Goal: Task Accomplishment & Management: Manage account settings

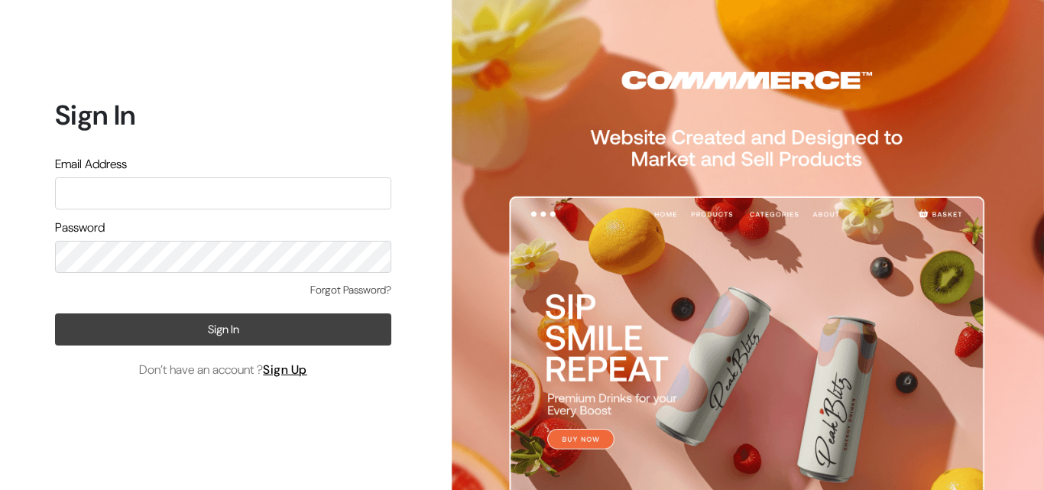
type input "[EMAIL_ADDRESS][DOMAIN_NAME]"
click at [262, 344] on button "Sign In" at bounding box center [223, 329] width 336 height 32
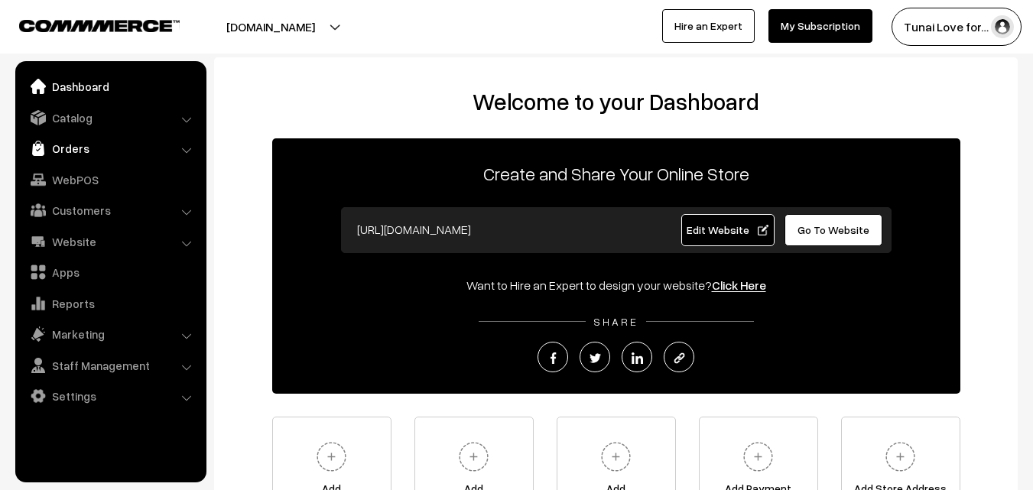
click at [87, 144] on link "Orders" at bounding box center [110, 149] width 182 height 28
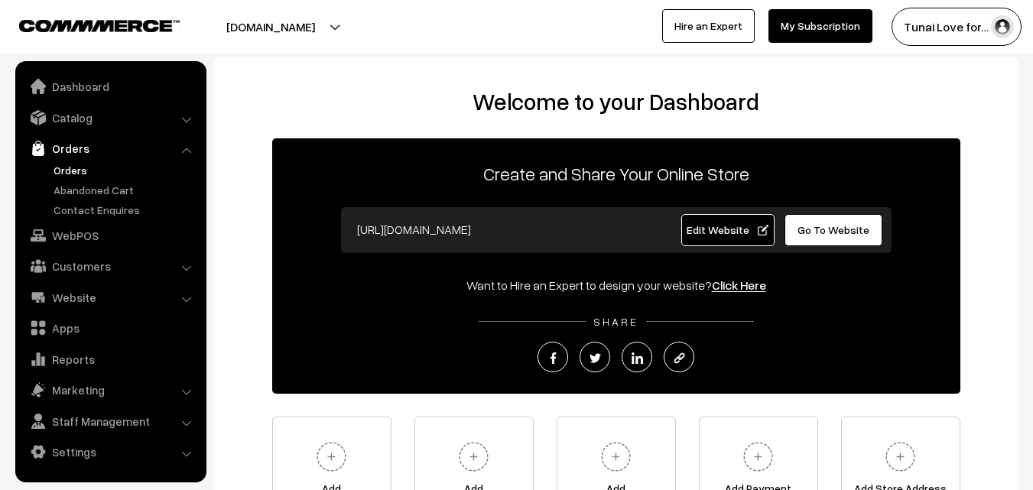
click at [76, 170] on link "Orders" at bounding box center [125, 170] width 151 height 16
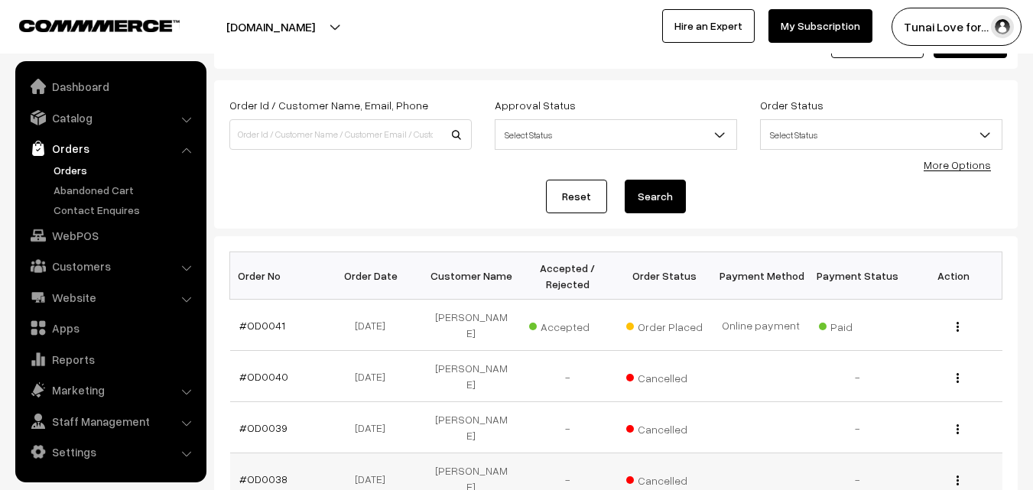
scroll to position [153, 0]
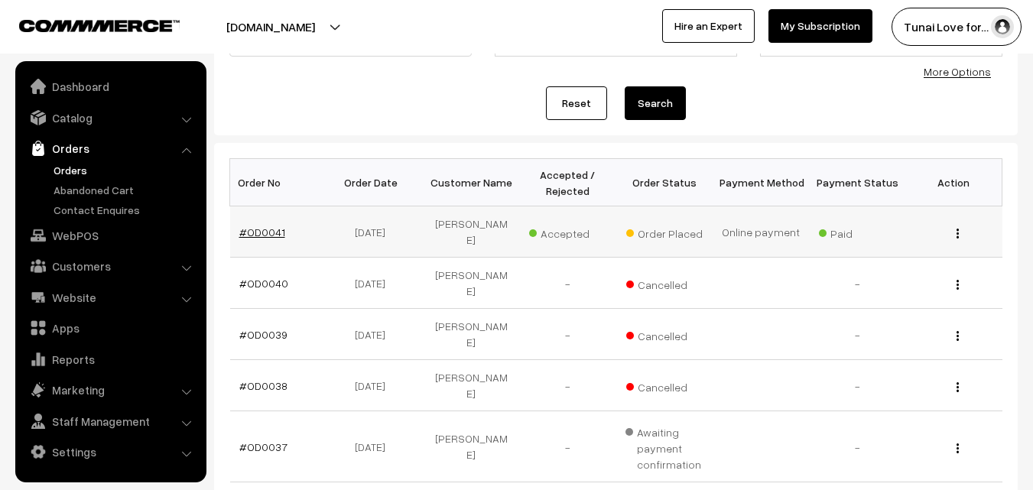
click at [261, 226] on link "#OD0041" at bounding box center [262, 232] width 46 height 13
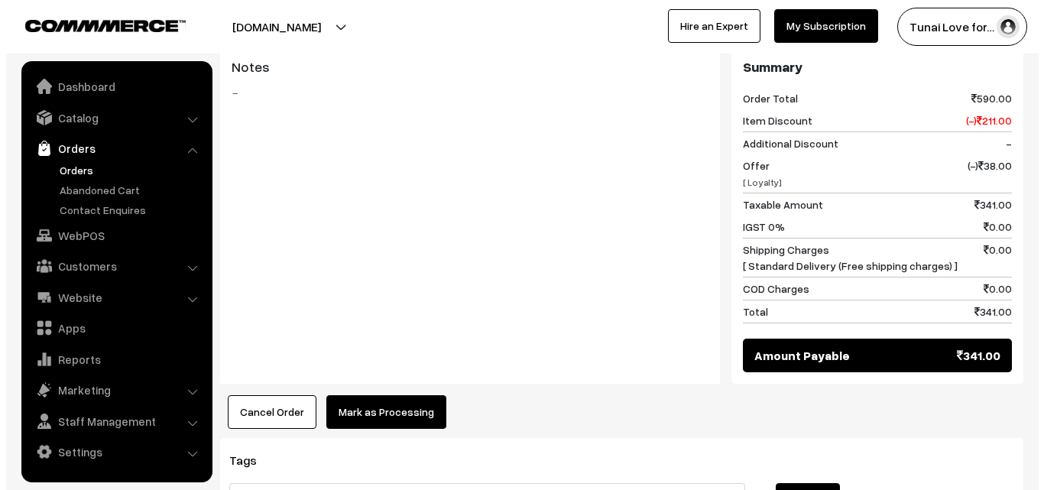
scroll to position [765, 0]
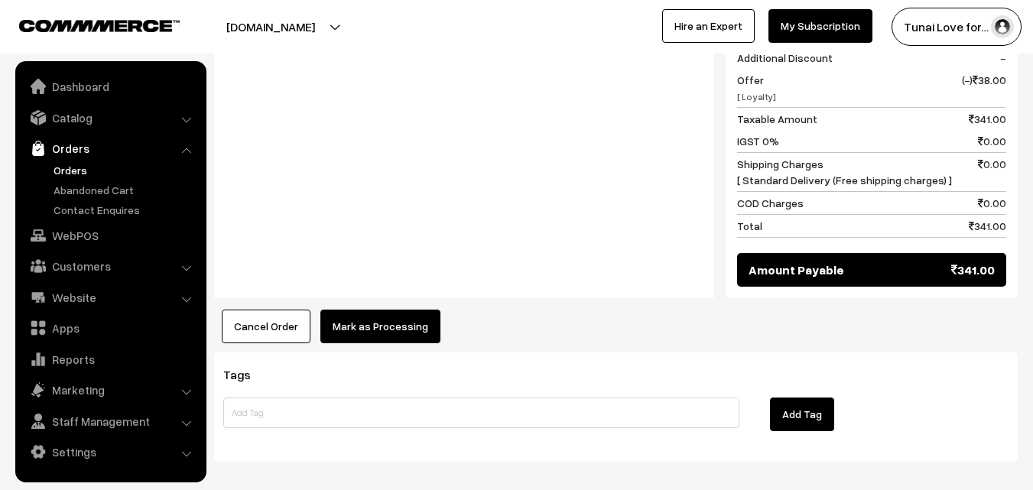
click at [401, 310] on button "Mark as Processing" at bounding box center [380, 327] width 120 height 34
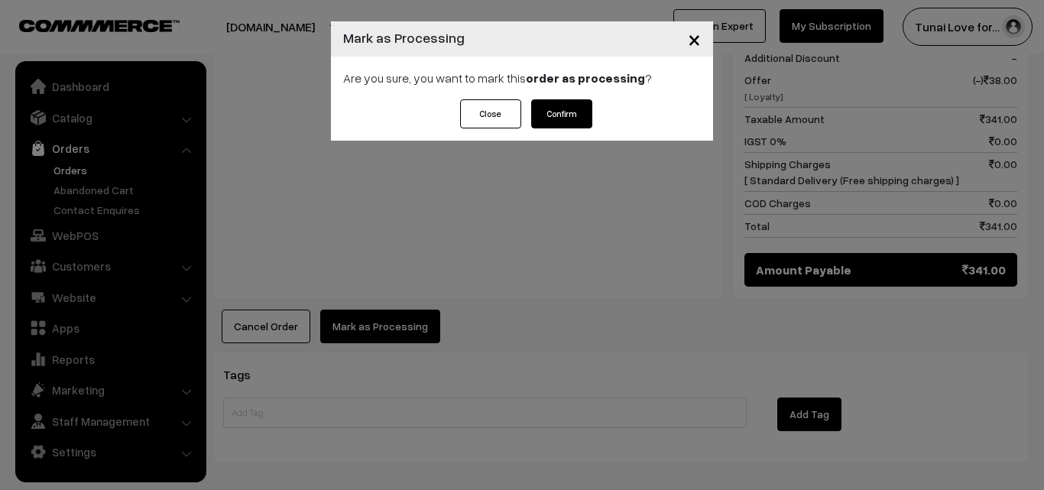
click at [588, 112] on button "Confirm" at bounding box center [561, 113] width 61 height 29
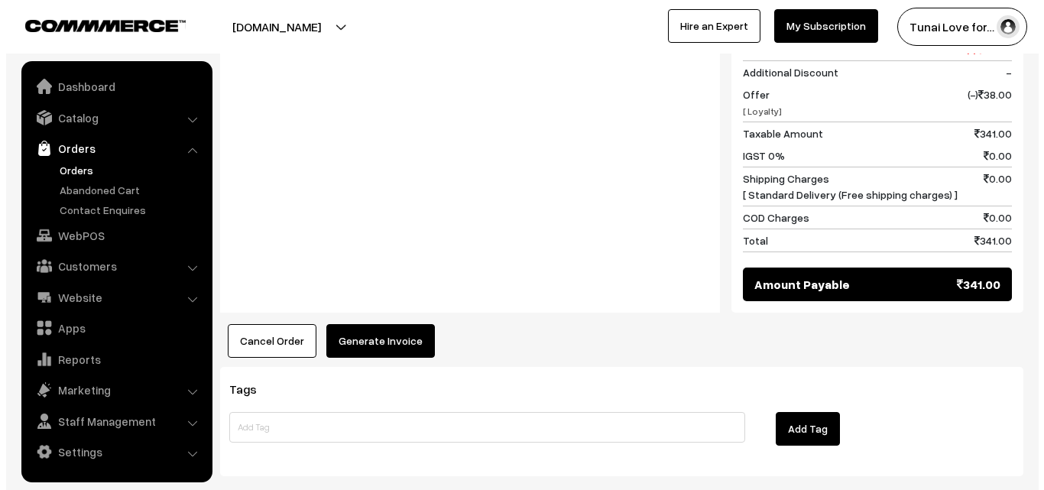
scroll to position [765, 0]
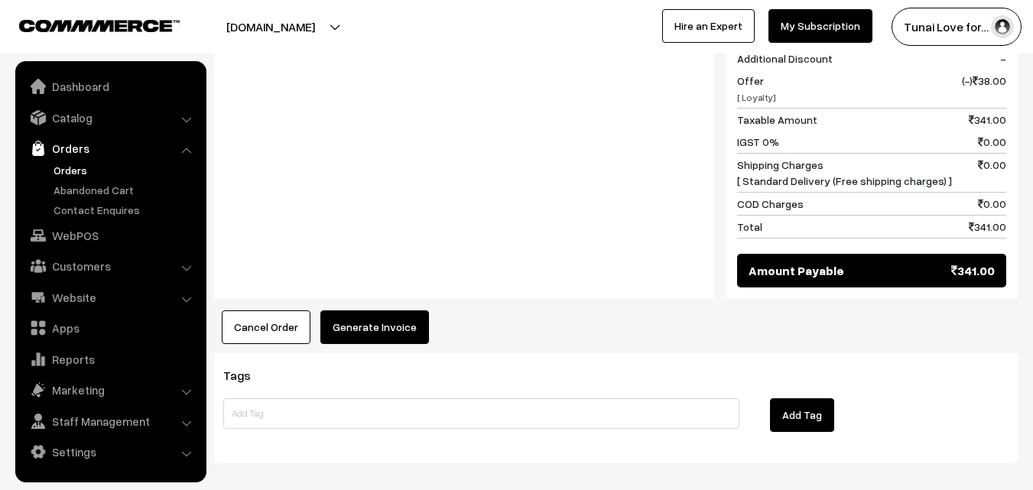
click at [337, 310] on button "Generate Invoice" at bounding box center [374, 327] width 109 height 34
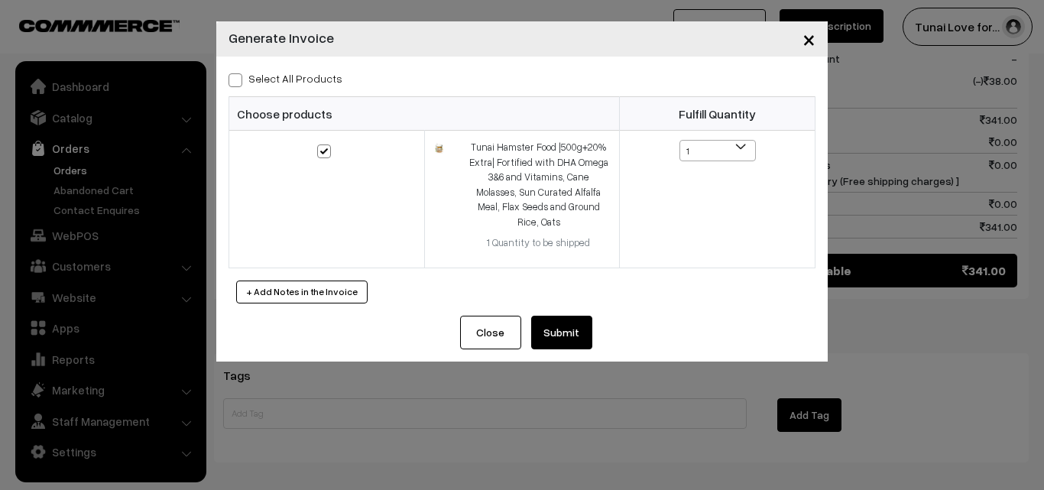
click at [573, 316] on button "Submit" at bounding box center [561, 333] width 61 height 34
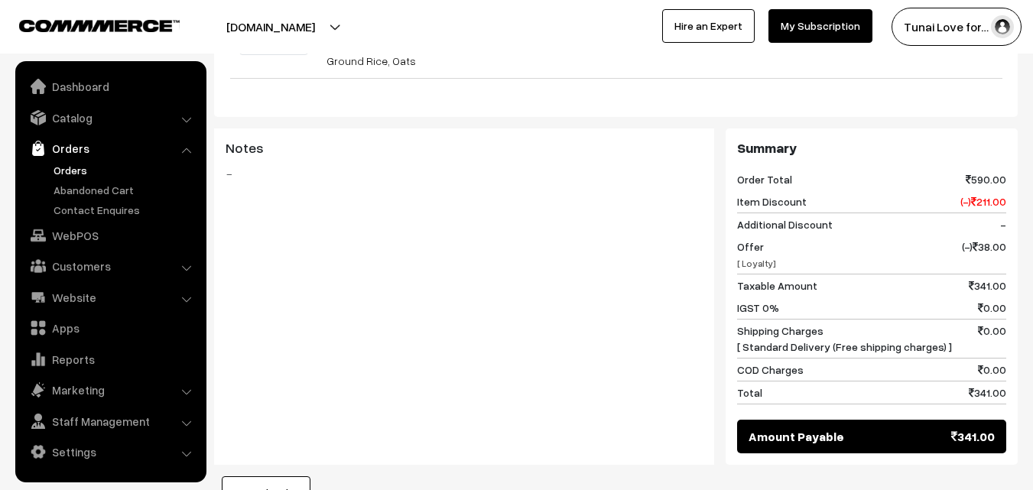
scroll to position [382, 0]
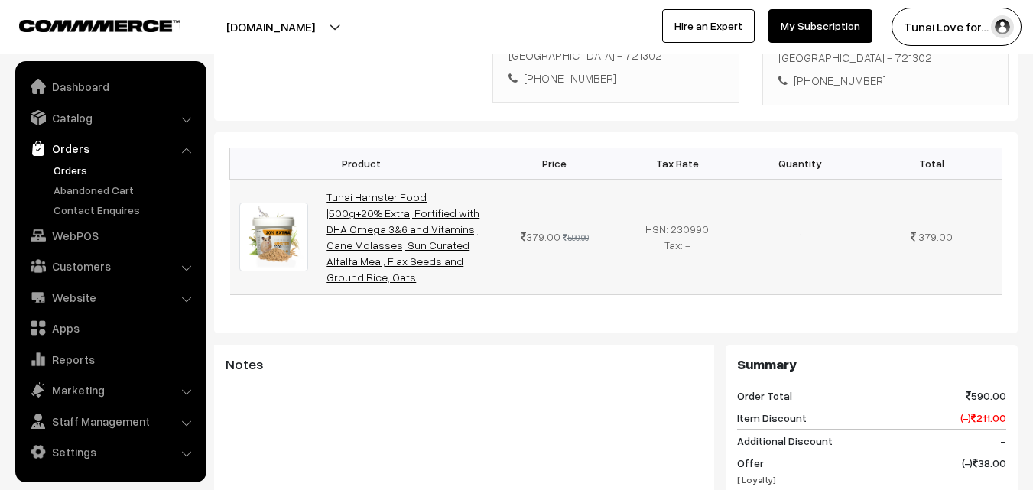
click at [356, 190] on link "Tunai Hamster Food |500g+20% Extra| Fortified with DHA Omega 3&6 and Vitamins, …" at bounding box center [402, 236] width 153 height 93
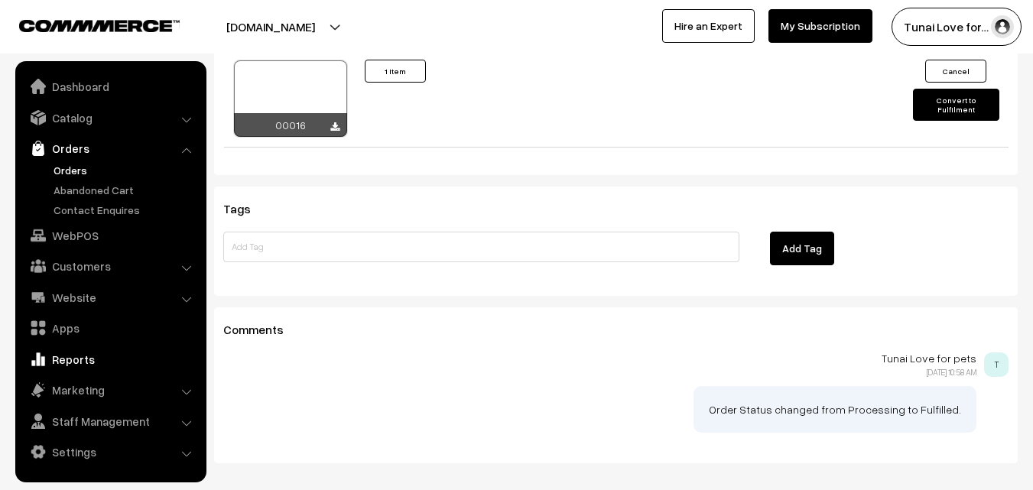
scroll to position [1149, 0]
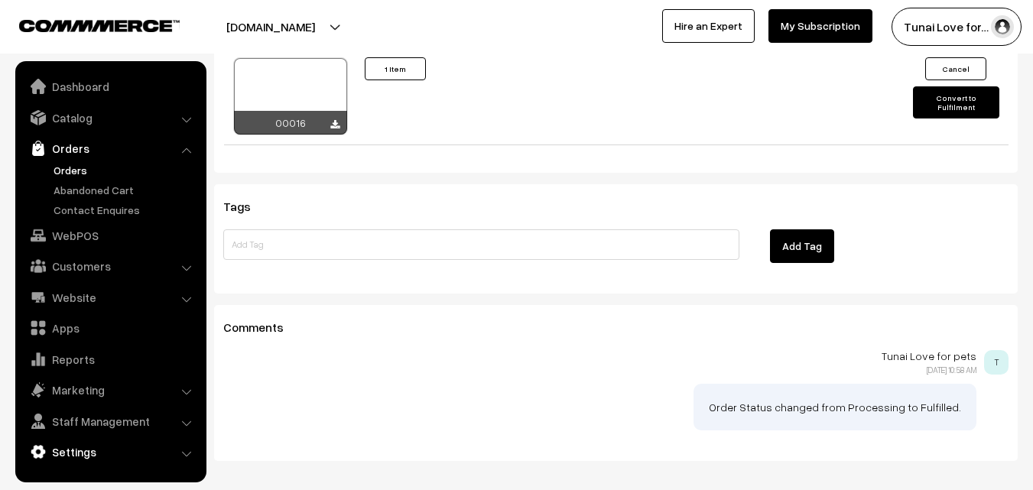
click at [83, 443] on link "Settings" at bounding box center [110, 452] width 182 height 28
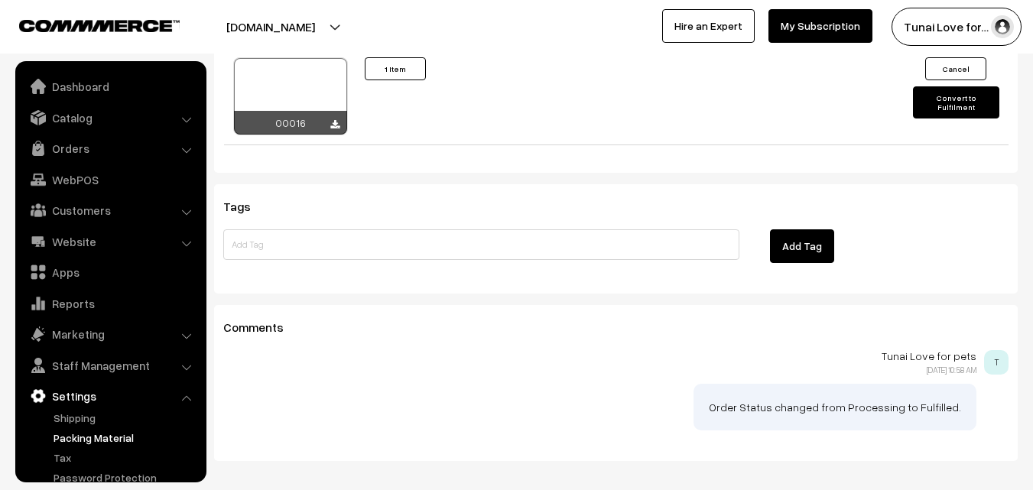
click at [86, 436] on link "Packing Material" at bounding box center [125, 438] width 151 height 16
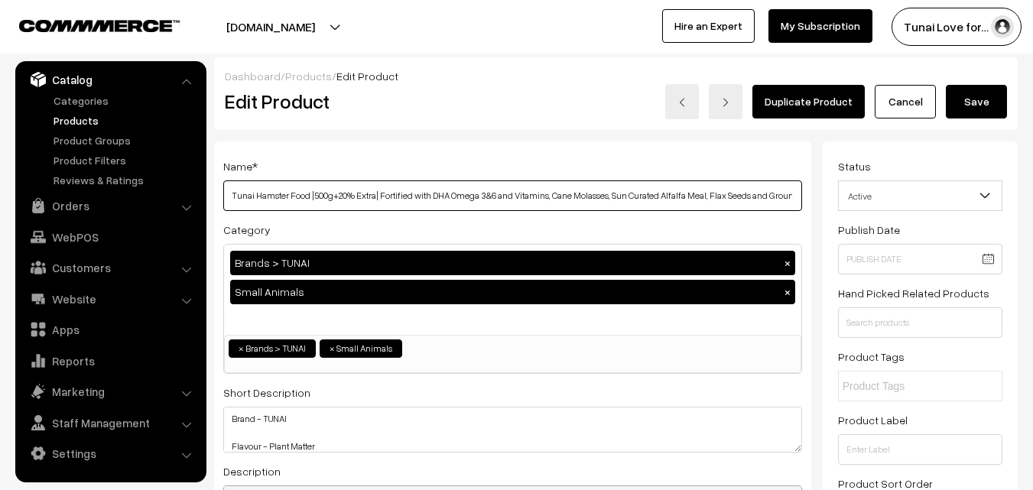
drag, startPoint x: 229, startPoint y: 194, endPoint x: 331, endPoint y: 198, distance: 102.5
click at [331, 198] on input "Tunai Hamster Food |500g+20% Extra| Fortified with DHA Omega 3&6 and Vitamins, …" at bounding box center [512, 195] width 579 height 31
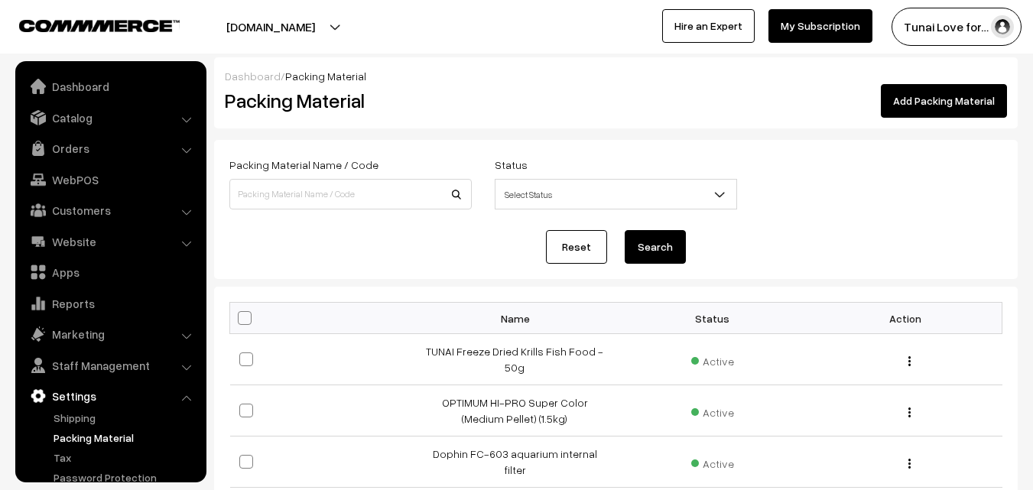
scroll to position [58, 0]
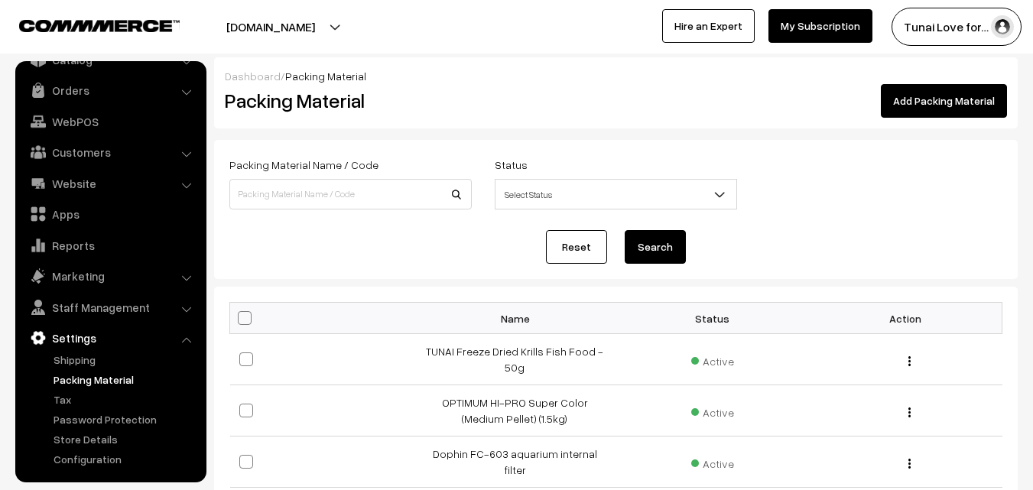
click at [923, 102] on link "Add Packing Material" at bounding box center [944, 101] width 126 height 34
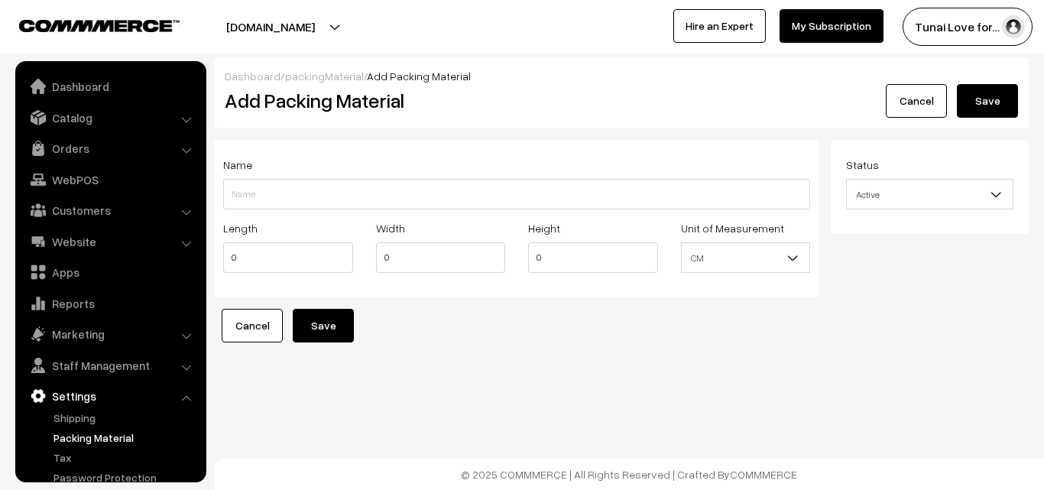
scroll to position [58, 0]
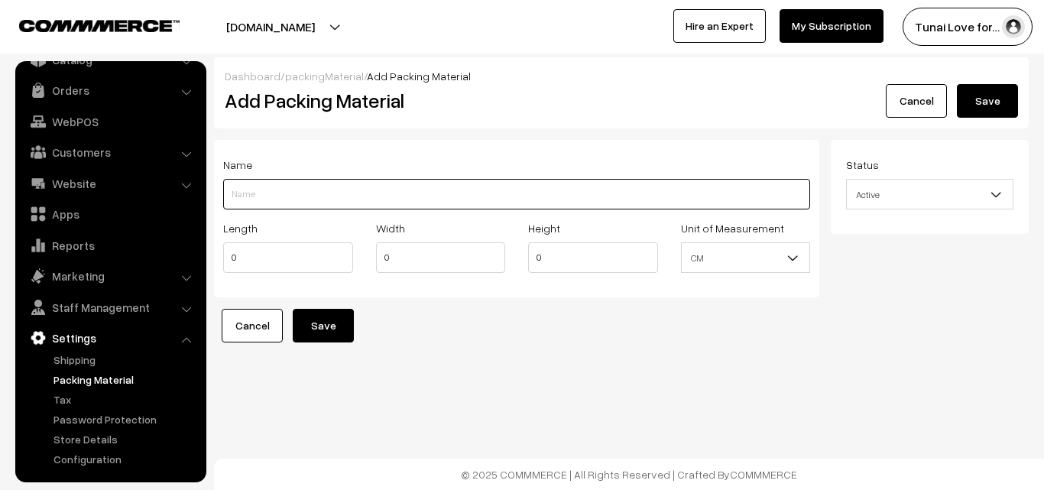
click at [313, 190] on input "Length" at bounding box center [516, 194] width 587 height 31
paste input "Tunai Hamster Food |500g"
drag, startPoint x: 311, startPoint y: 193, endPoint x: 346, endPoint y: 200, distance: 35.2
click at [311, 193] on input "Tunai Hamster Food |500g" at bounding box center [516, 194] width 587 height 31
type input "Tunai Hamster Food 500g"
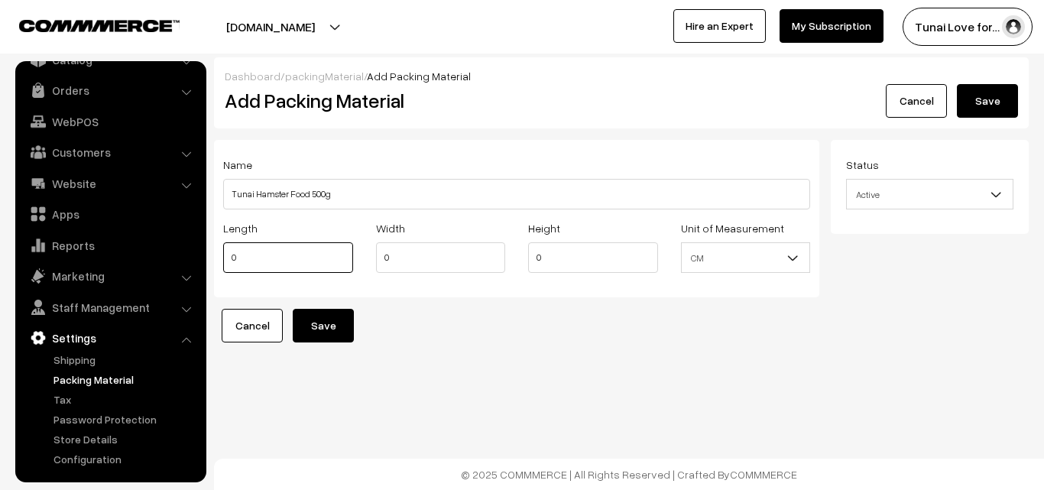
click at [283, 258] on input "0" at bounding box center [288, 257] width 130 height 31
type input "0"
type input "15"
drag, startPoint x: 388, startPoint y: 255, endPoint x: 375, endPoint y: 256, distance: 13.1
click at [376, 256] on input "0" at bounding box center [441, 257] width 130 height 31
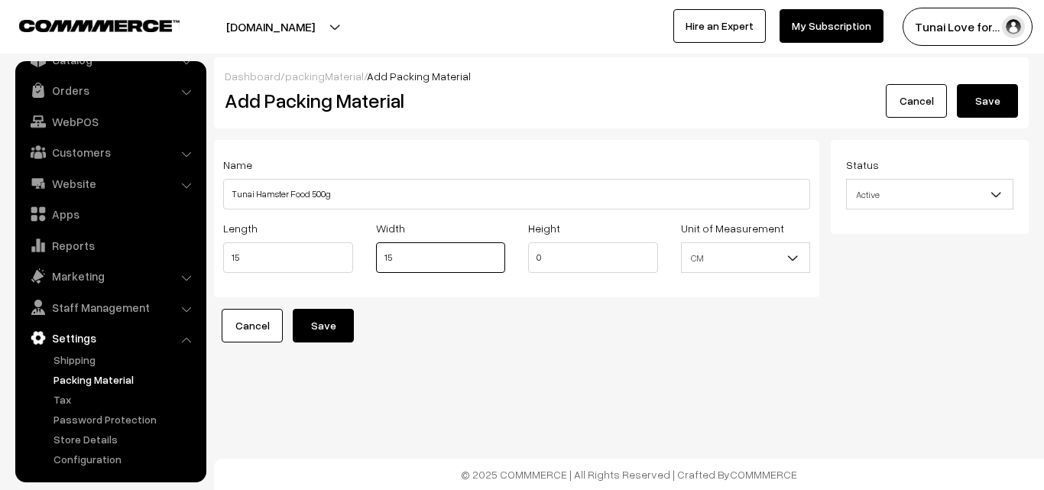
type input "15"
drag, startPoint x: 550, startPoint y: 262, endPoint x: 535, endPoint y: 262, distance: 14.5
click at [535, 262] on input "0" at bounding box center [593, 257] width 130 height 31
type input "14"
click at [338, 329] on button "Save" at bounding box center [323, 326] width 61 height 34
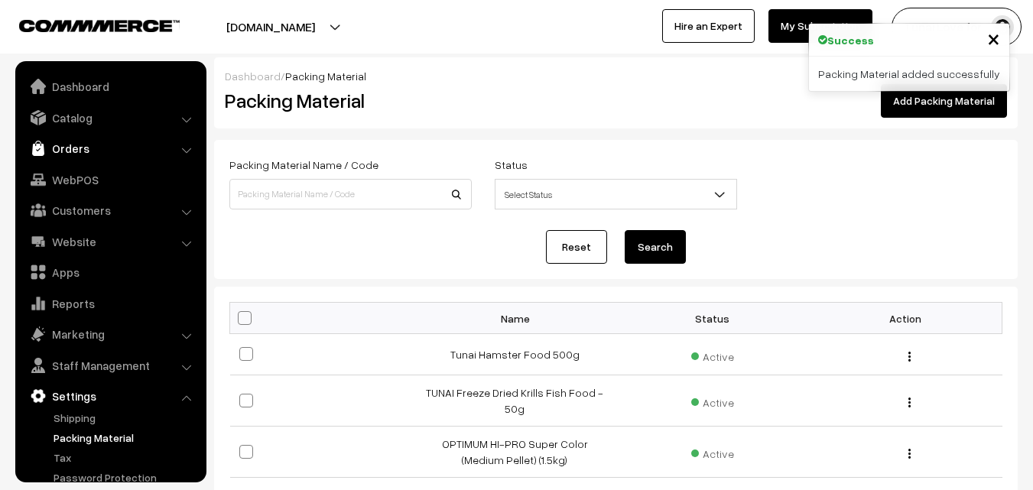
click at [85, 141] on link "Orders" at bounding box center [110, 149] width 182 height 28
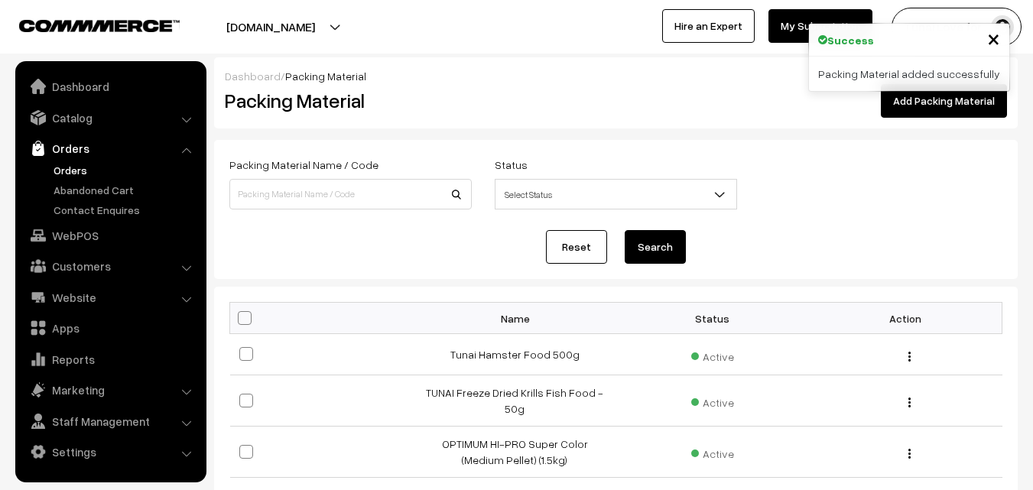
click at [74, 170] on link "Orders" at bounding box center [125, 170] width 151 height 16
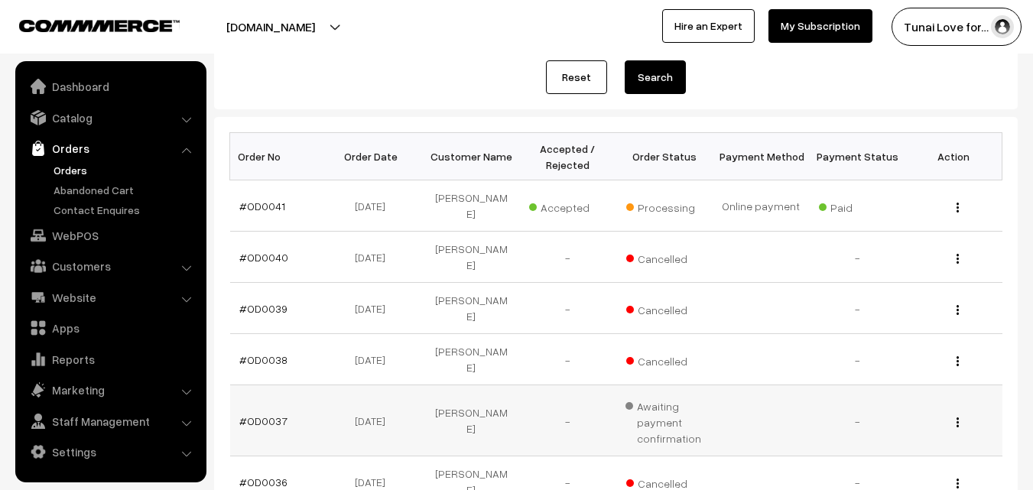
scroll to position [229, 0]
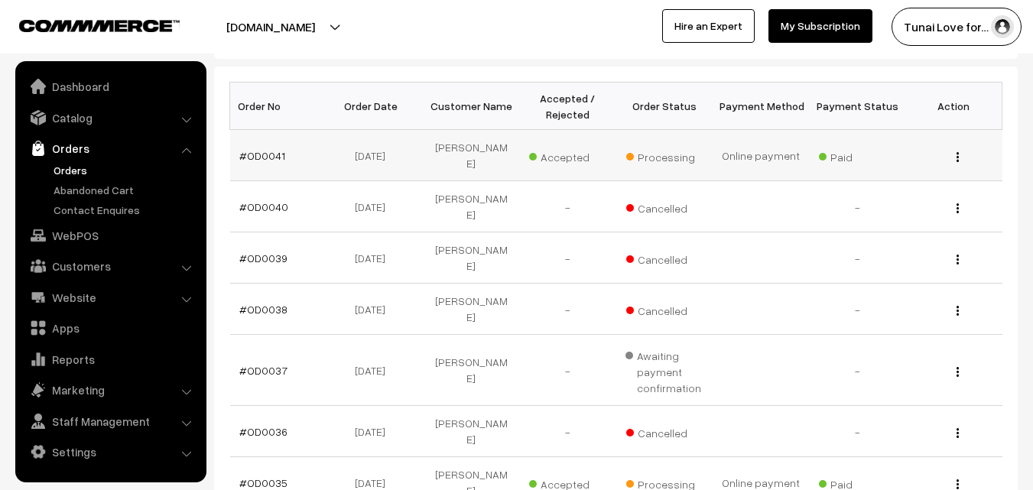
click at [957, 153] on img "button" at bounding box center [958, 157] width 2 height 10
click at [875, 180] on link "View" at bounding box center [889, 179] width 130 height 34
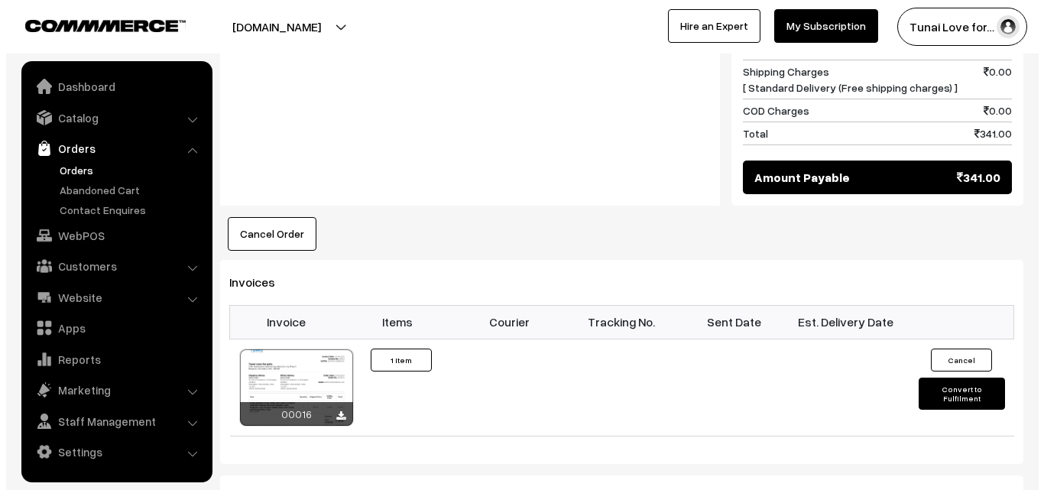
scroll to position [841, 0]
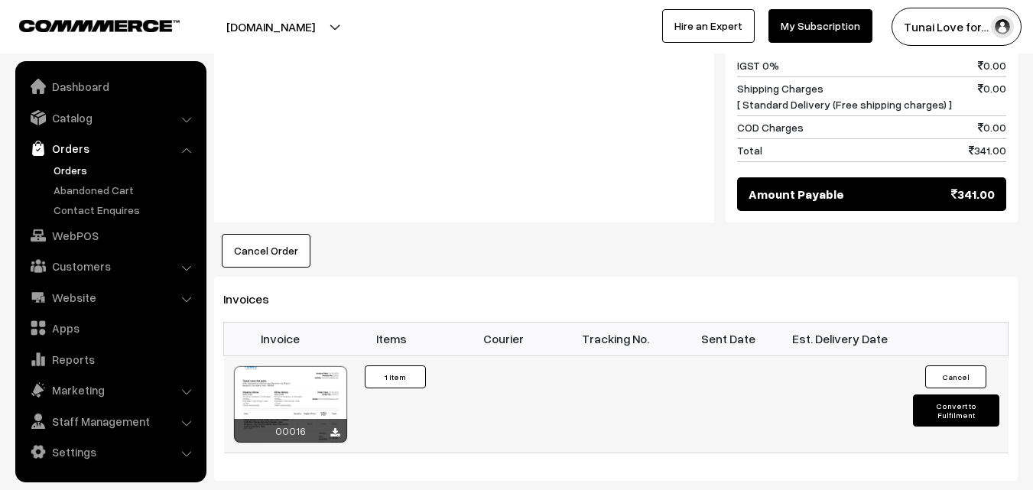
click at [935, 395] on button "Convert to Fulfilment" at bounding box center [956, 411] width 86 height 32
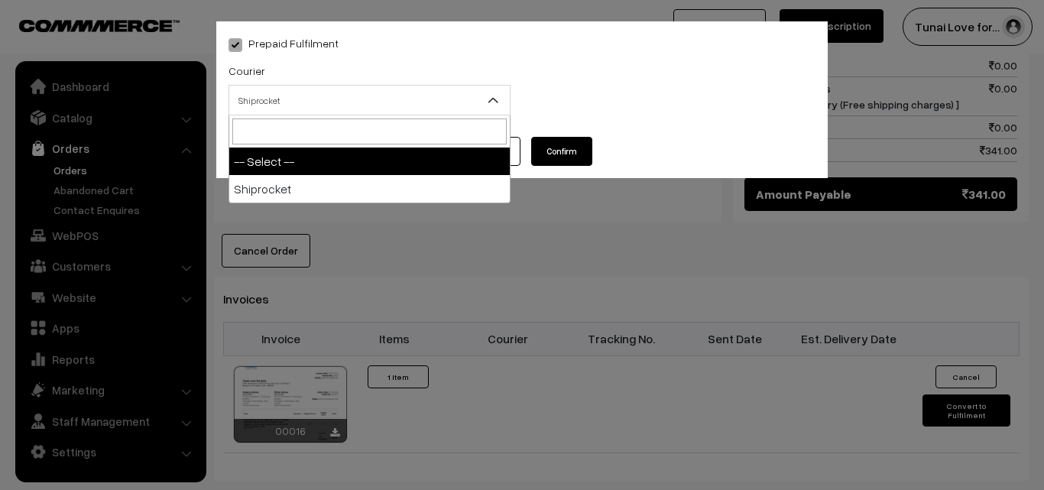
click at [373, 106] on span "Shiprocket" at bounding box center [369, 100] width 281 height 27
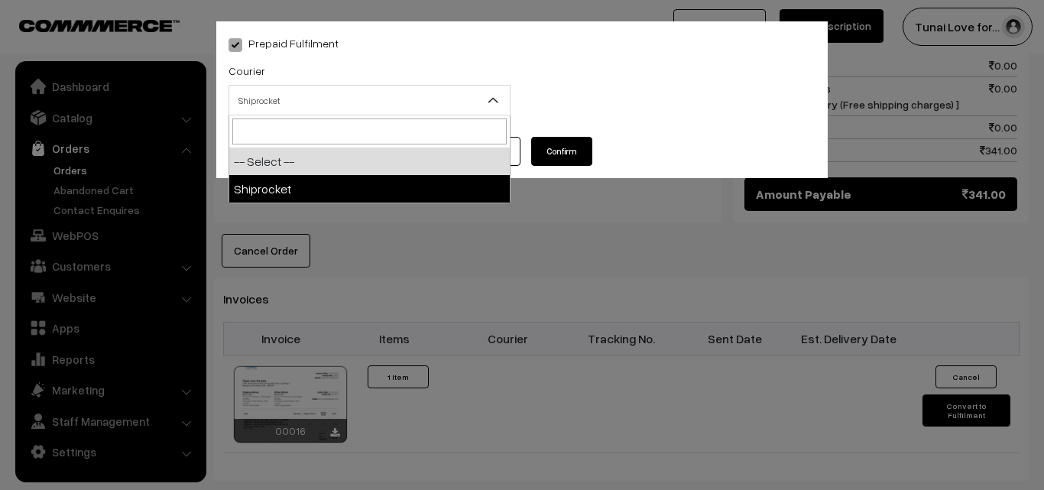
select select "1"
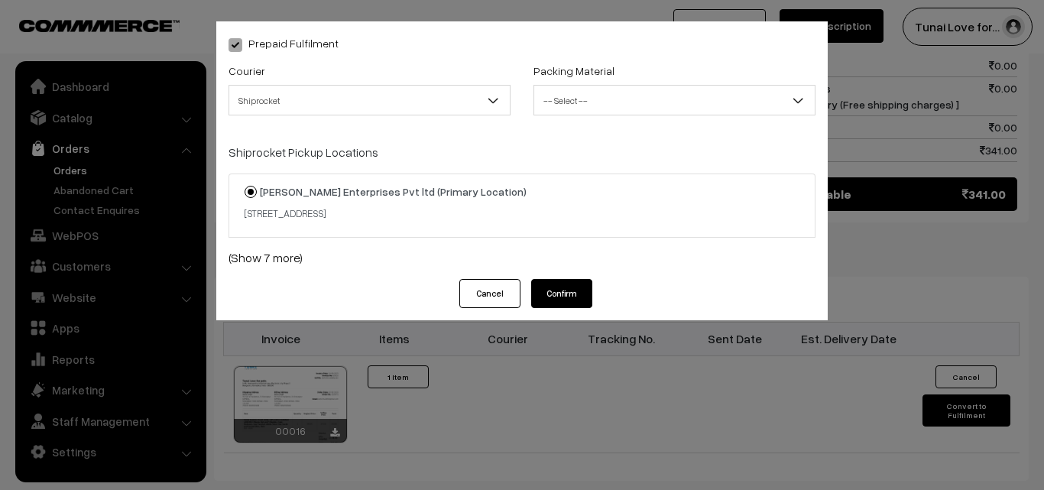
click at [633, 96] on span "-- Select --" at bounding box center [674, 100] width 281 height 27
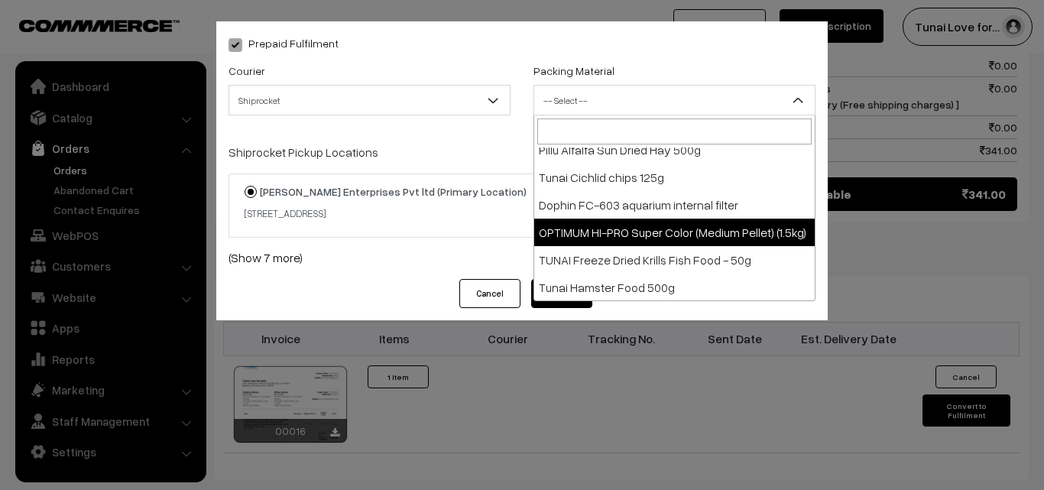
scroll to position [159, 0]
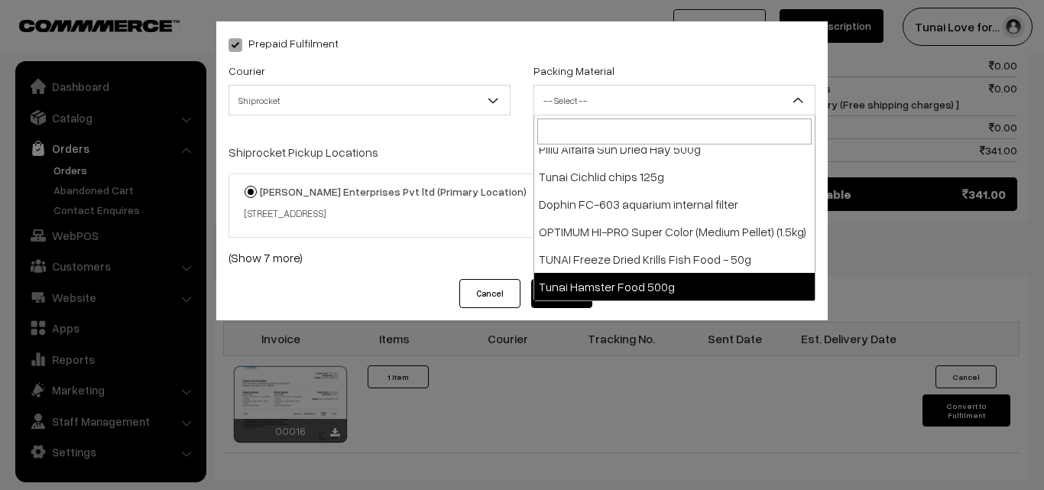
select select "10"
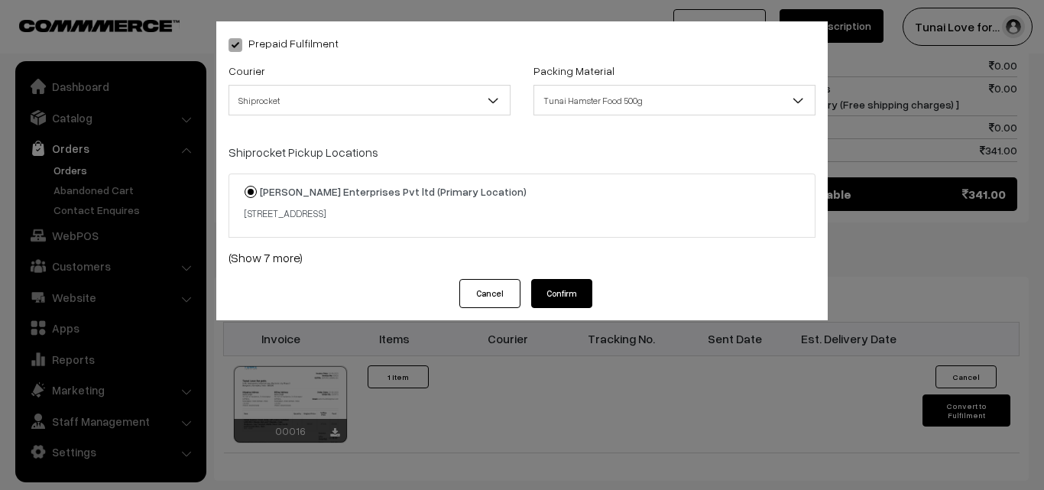
click at [546, 292] on button "Confirm" at bounding box center [561, 293] width 61 height 29
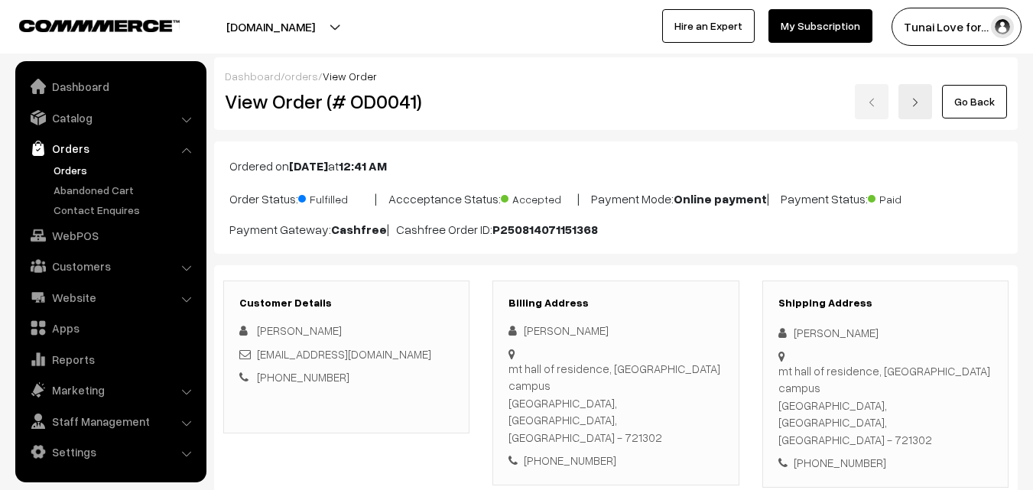
scroll to position [841, 0]
